Goal: Task Accomplishment & Management: Complete application form

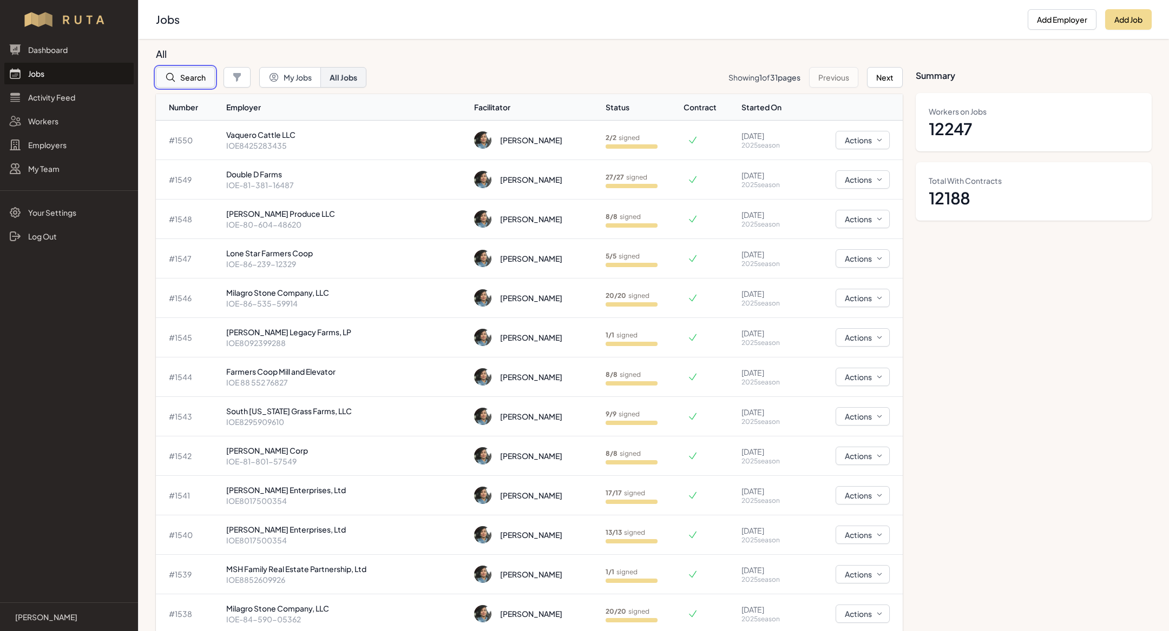
click at [180, 78] on button "Search" at bounding box center [185, 77] width 59 height 21
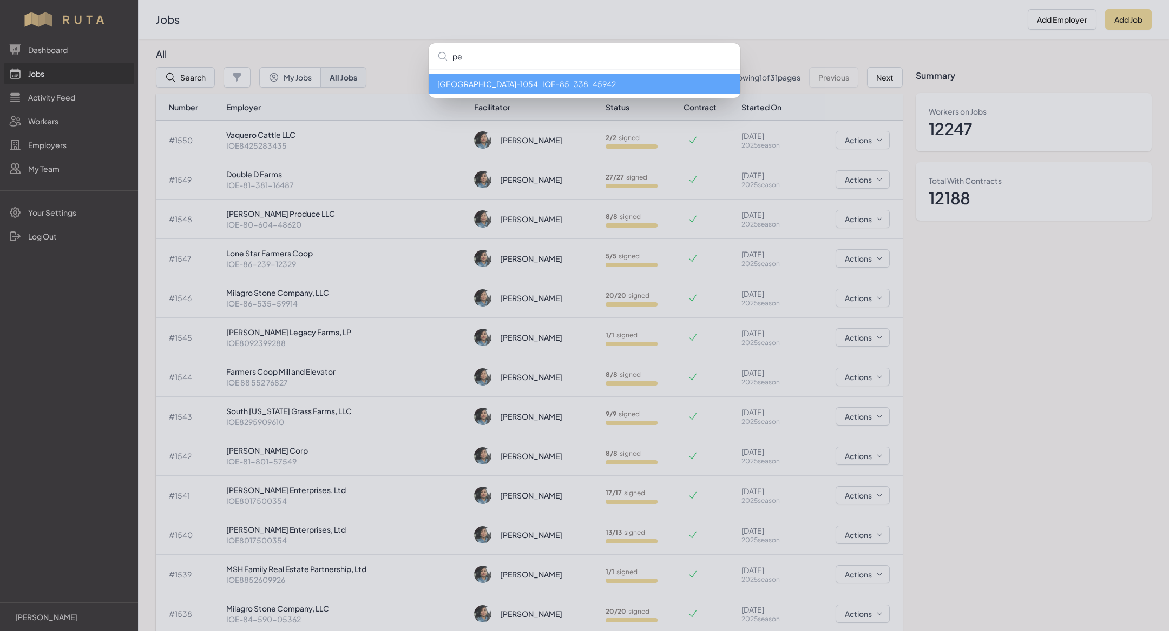
type input "p"
click at [46, 135] on div "Perry Park Country Club - 1054 - IOE-85-338-45942" at bounding box center [584, 315] width 1169 height 631
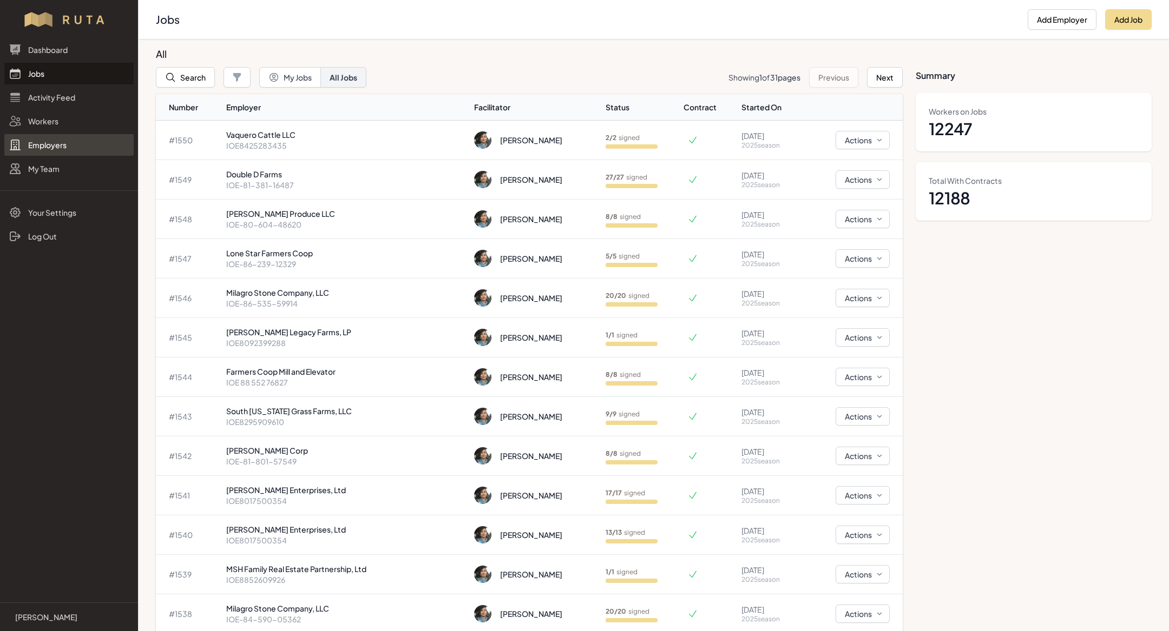
click at [47, 148] on link "Employers" at bounding box center [68, 145] width 129 height 22
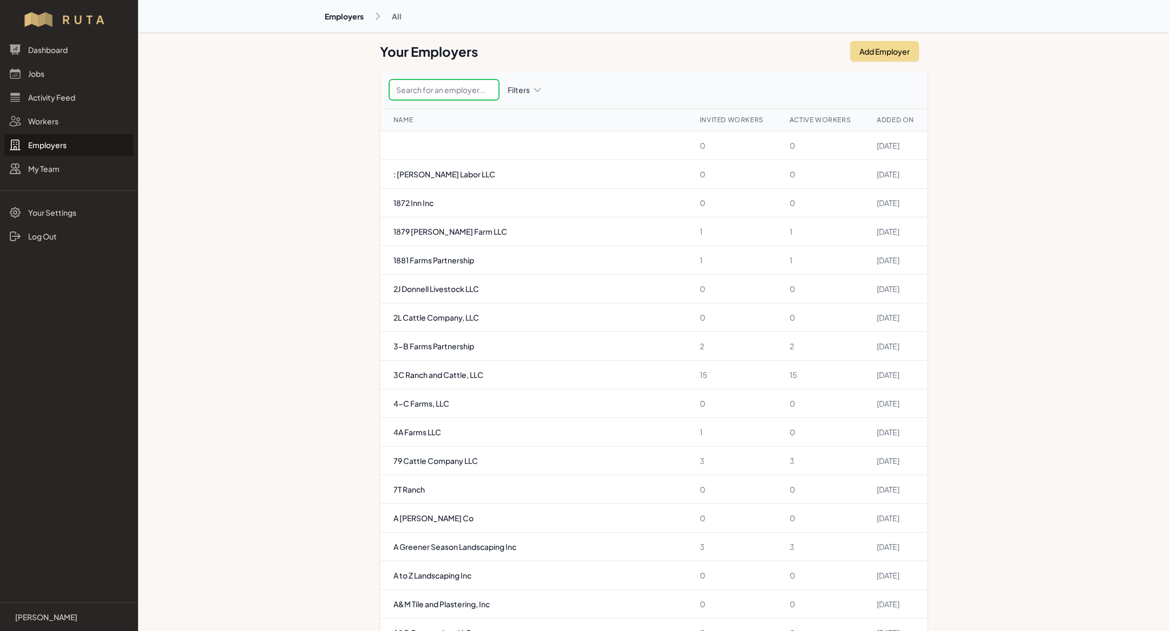
click at [463, 91] on input "text" at bounding box center [444, 90] width 110 height 21
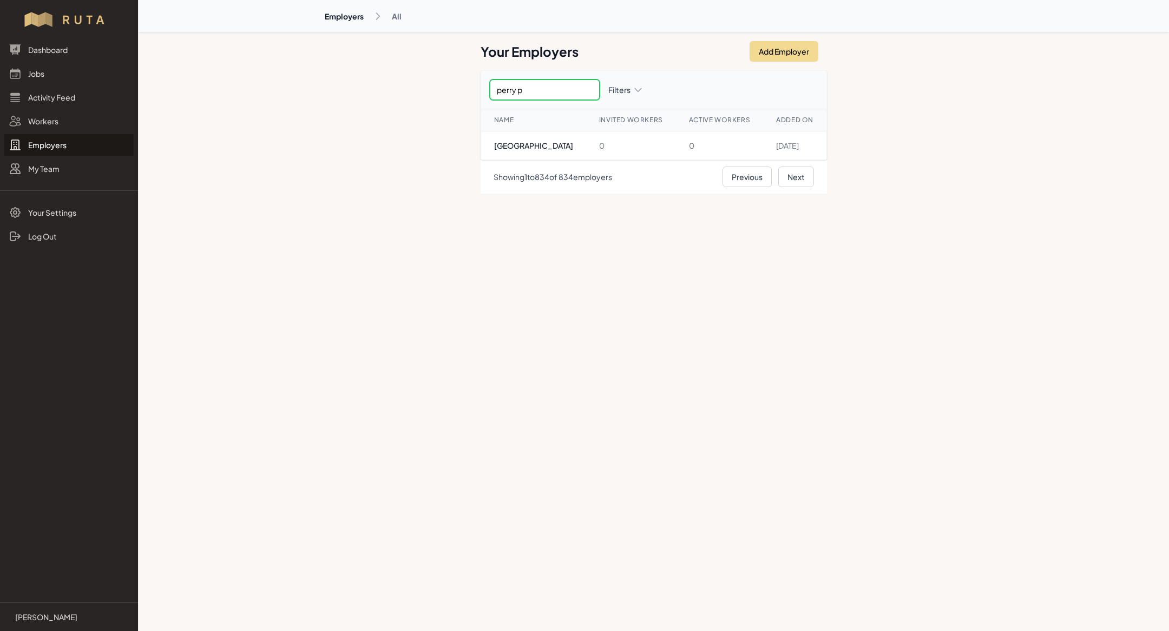
type input "perry pa"
click at [529, 137] on td "[GEOGRAPHIC_DATA]" at bounding box center [533, 145] width 105 height 29
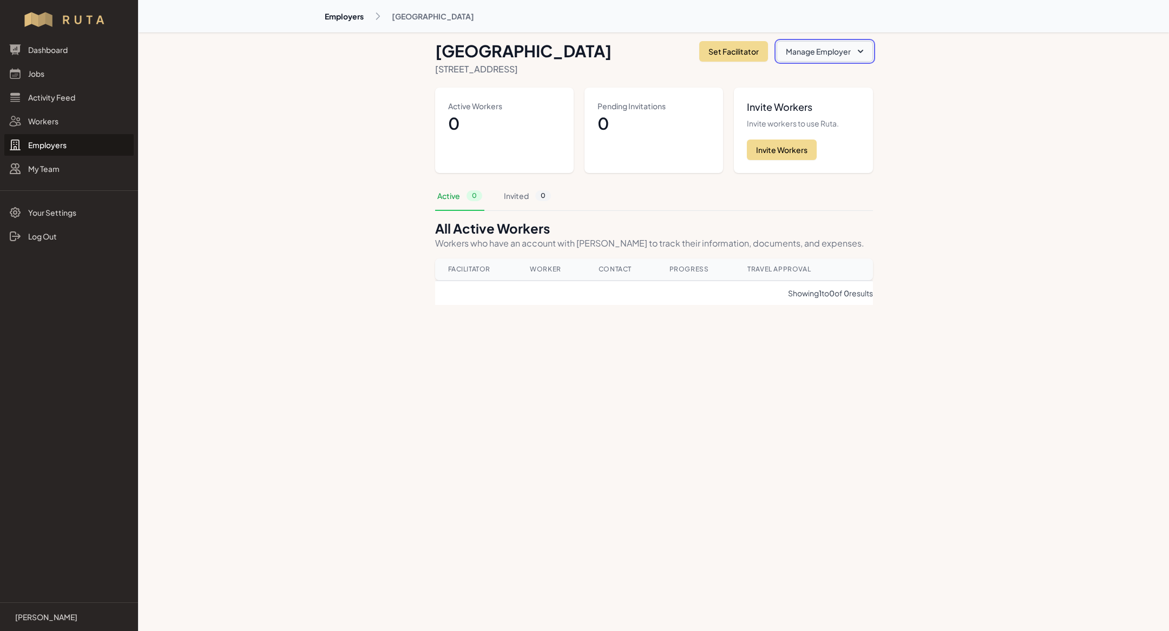
click at [776, 51] on button "Manage Employer" at bounding box center [824, 51] width 96 height 21
click at [762, 76] on link "Edit Employer" at bounding box center [812, 77] width 121 height 19
select select "CO"
click at [73, 70] on link "Jobs" at bounding box center [68, 74] width 129 height 22
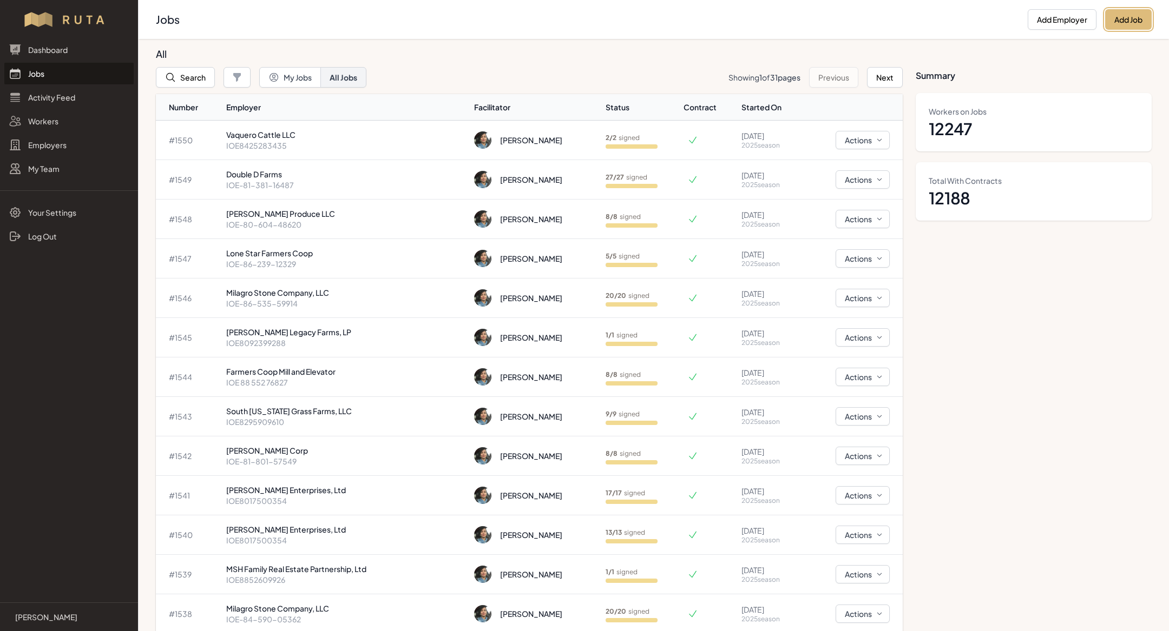
click at [1131, 28] on button "Add Job" at bounding box center [1128, 19] width 47 height 21
select select "2023"
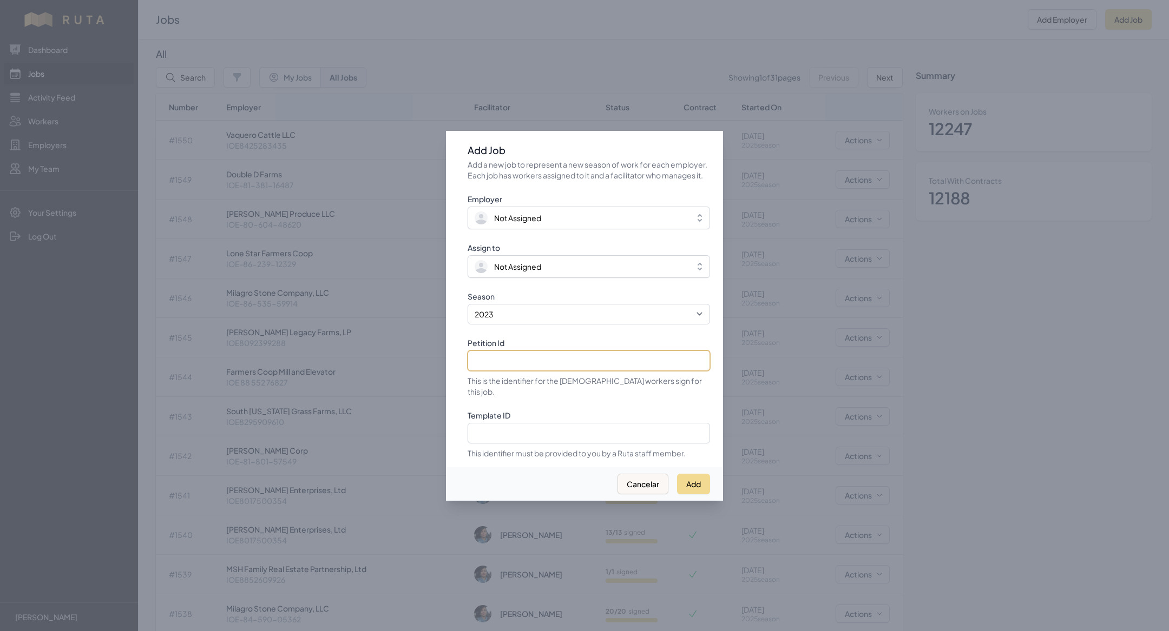
click at [560, 367] on input "Petition Id" at bounding box center [589, 361] width 242 height 21
paste input "IOE8641468744"
type input "IOE8641468744"
click at [524, 320] on select "2021 2022 2023 2024 2025" at bounding box center [589, 314] width 242 height 21
click at [468, 310] on select "2021 2022 2023 2024 2025" at bounding box center [589, 314] width 242 height 21
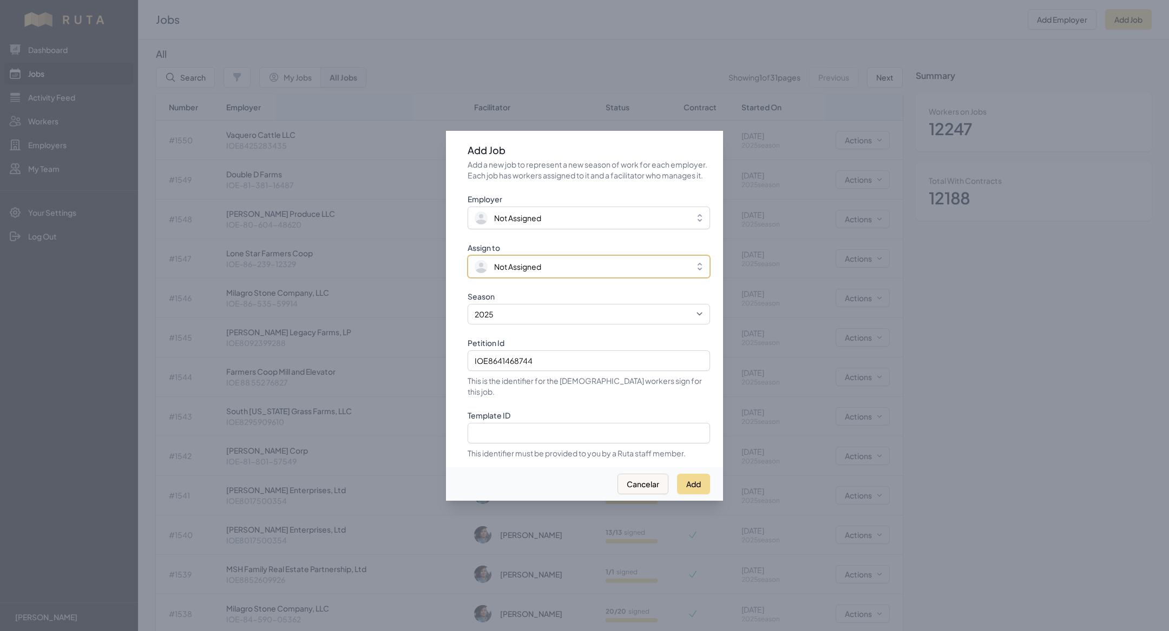
click at [514, 272] on span "Not Assigned" at bounding box center [517, 266] width 47 height 11
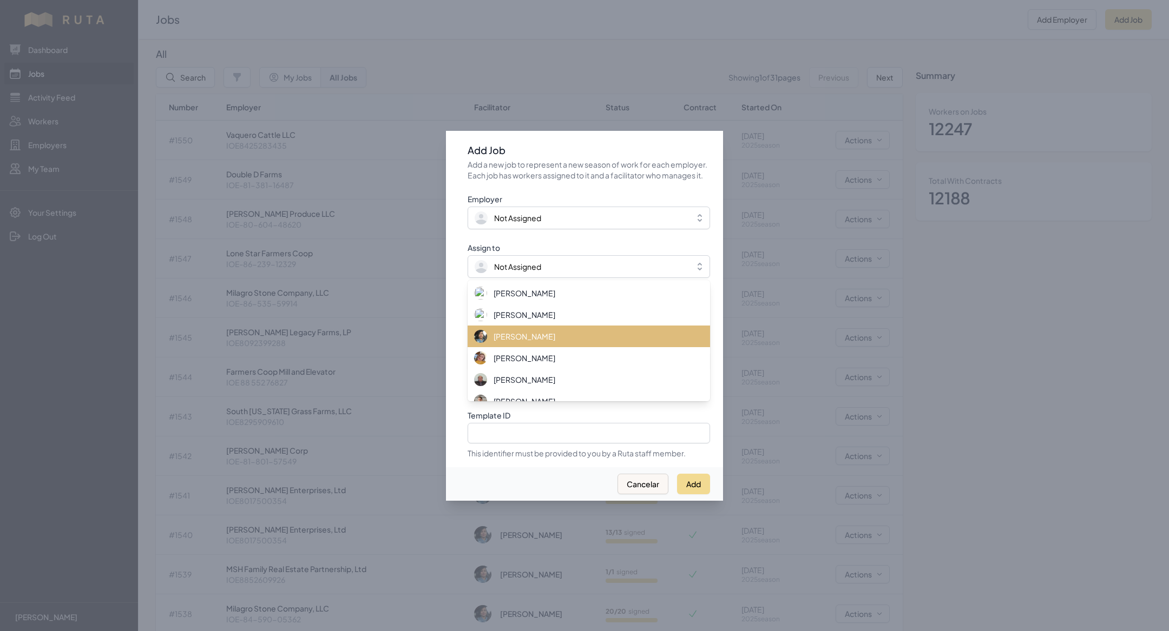
click at [517, 339] on span "[PERSON_NAME]" at bounding box center [524, 336] width 62 height 11
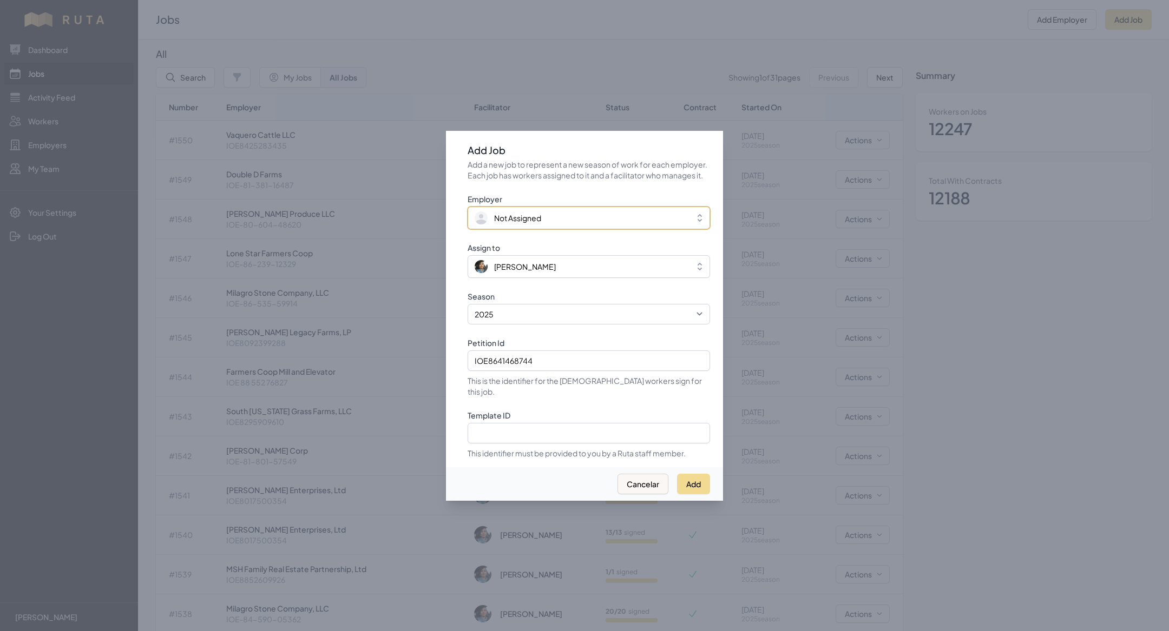
click at [516, 223] on span "Not Assigned" at bounding box center [517, 218] width 47 height 11
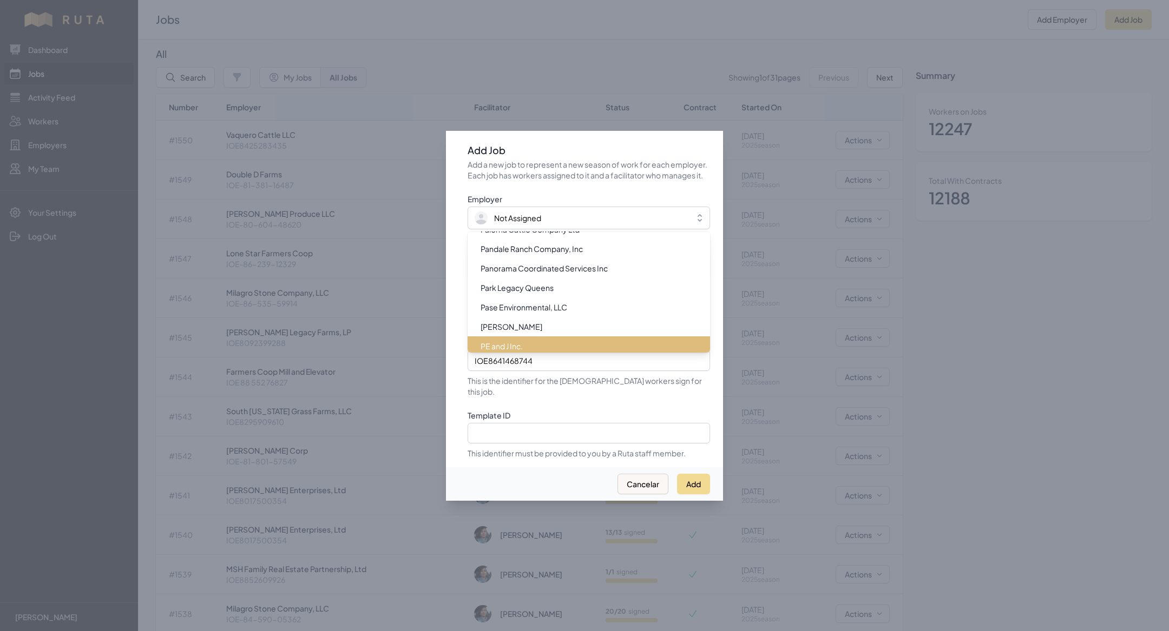
scroll to position [9295, 0]
click at [525, 349] on span "[GEOGRAPHIC_DATA]" at bounding box center [519, 346] width 79 height 11
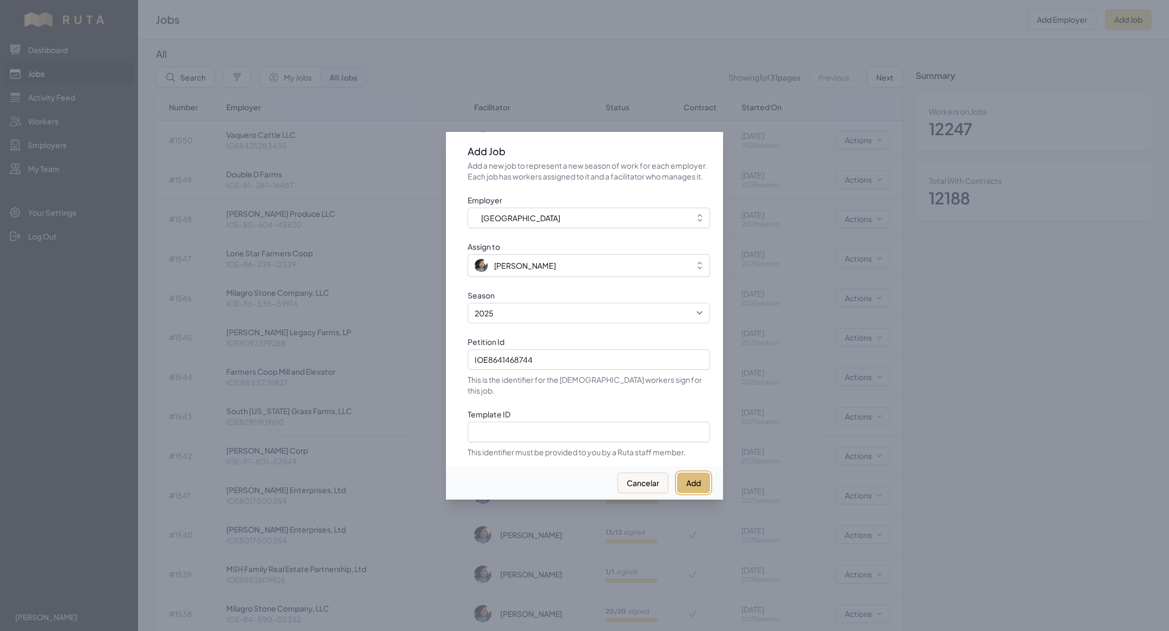
click at [689, 473] on button "Add" at bounding box center [693, 483] width 33 height 21
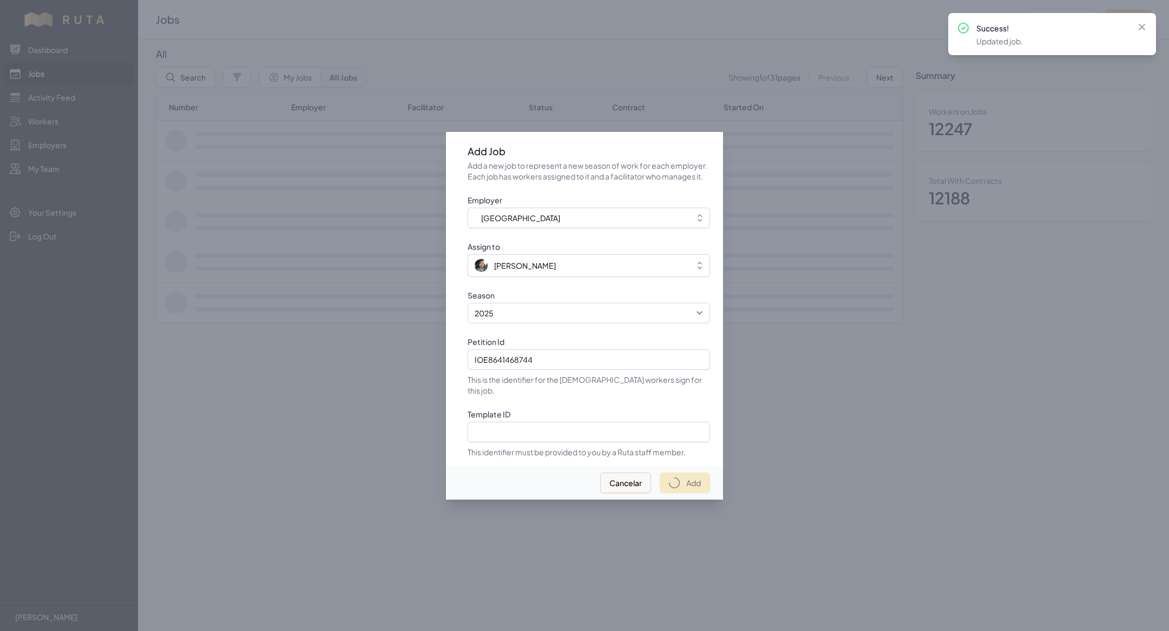
select select "2023"
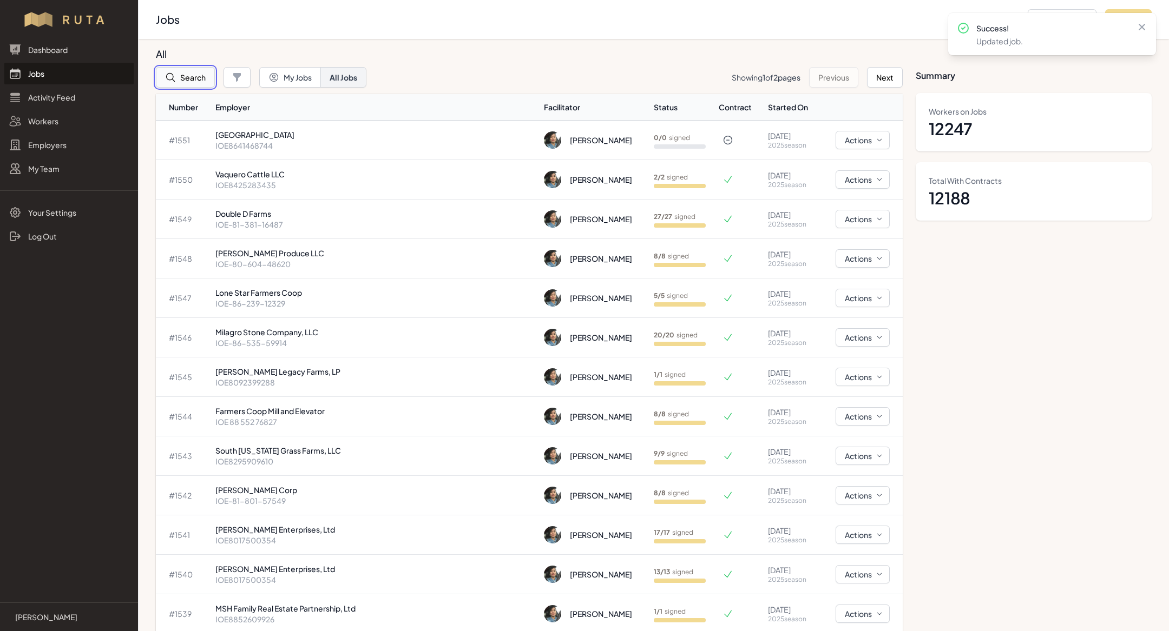
click at [179, 78] on button "Search" at bounding box center [185, 77] width 59 height 21
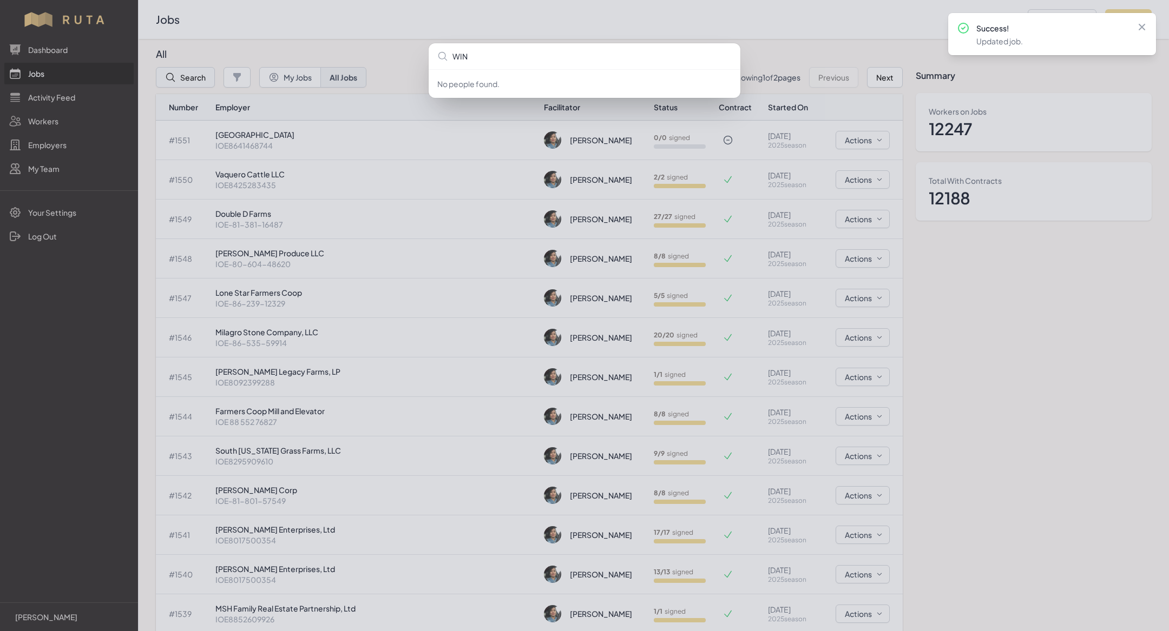
type input "WING"
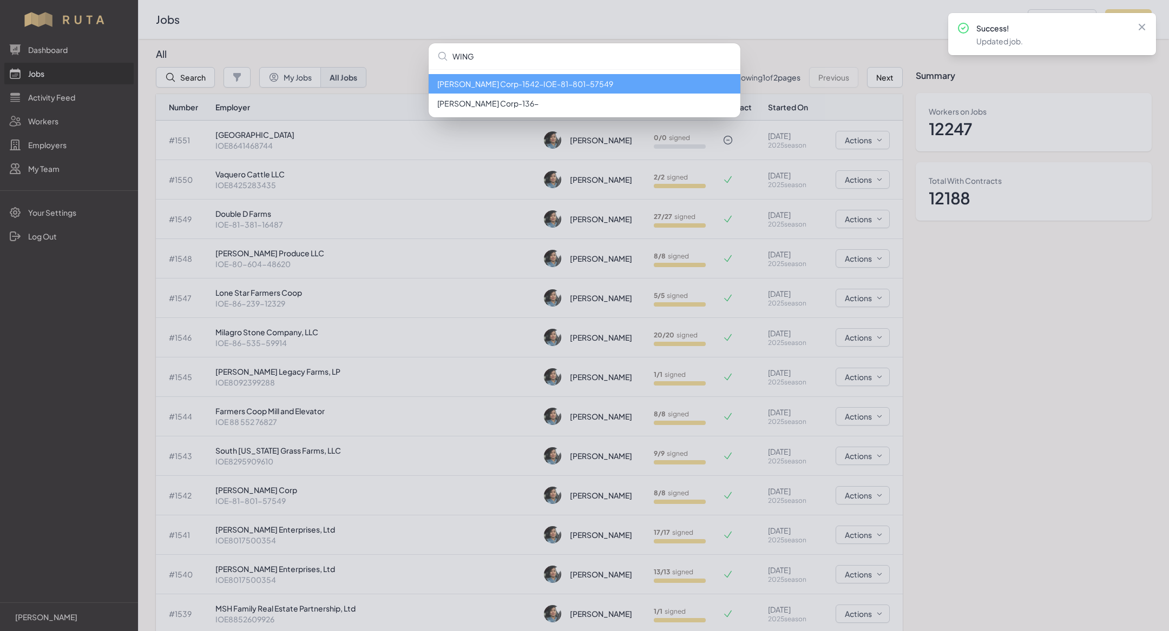
click at [510, 81] on li "[PERSON_NAME] Corp - 1542 - IOE-81-801-57549" at bounding box center [585, 83] width 312 height 19
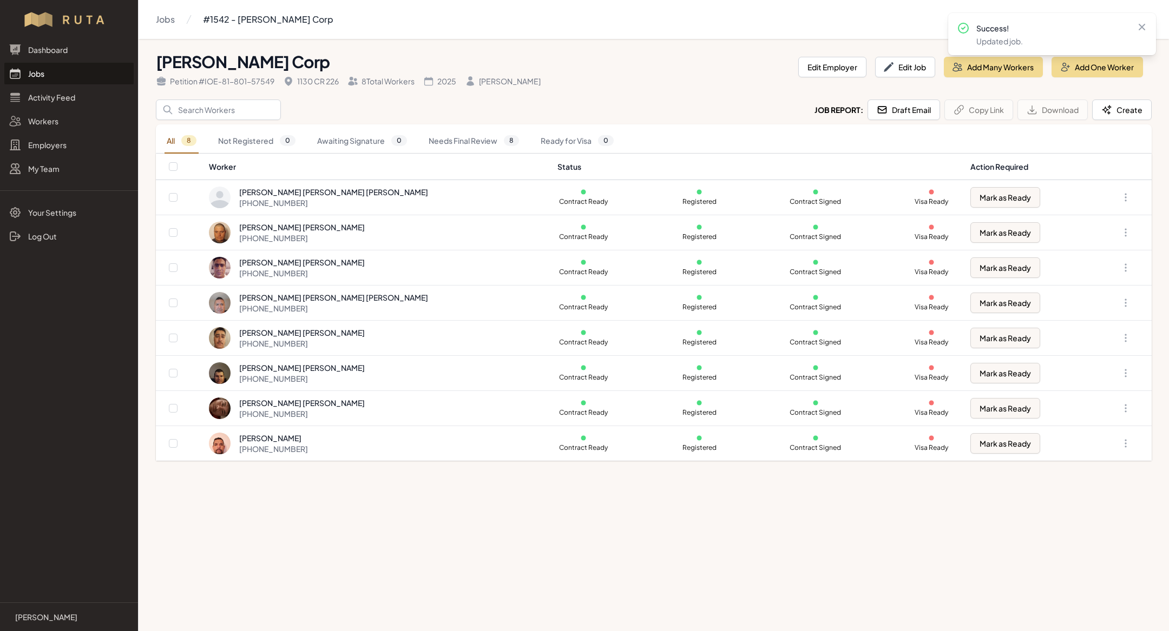
click at [39, 85] on div "Dashboard Jobs Activity Feed Workers Employers My Team" at bounding box center [69, 109] width 138 height 141
click at [41, 81] on link "Jobs" at bounding box center [68, 74] width 129 height 22
